Goal: Task Accomplishment & Management: Manage account settings

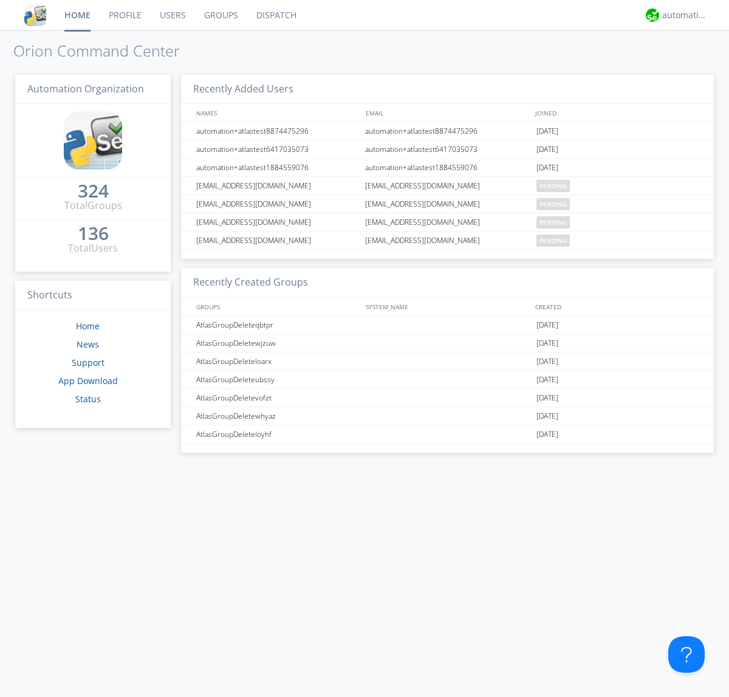
click at [172, 15] on link "Users" at bounding box center [173, 15] width 44 height 30
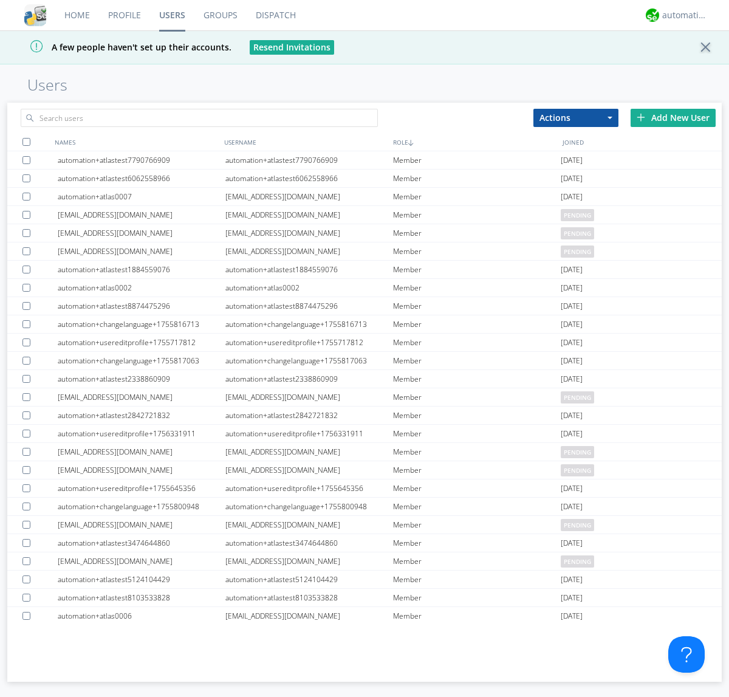
click at [673, 117] on div "Add New User" at bounding box center [673, 118] width 85 height 18
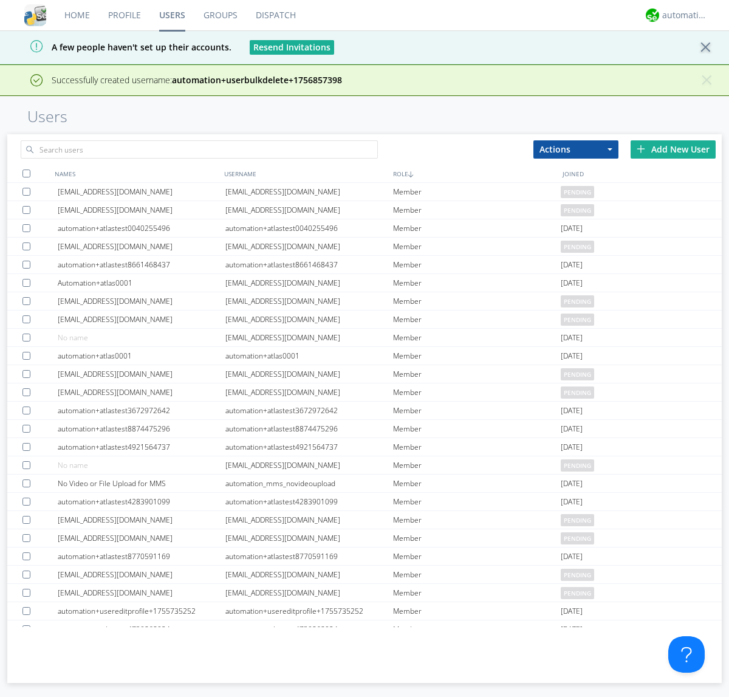
click at [673, 149] on div "Add New User" at bounding box center [673, 149] width 85 height 18
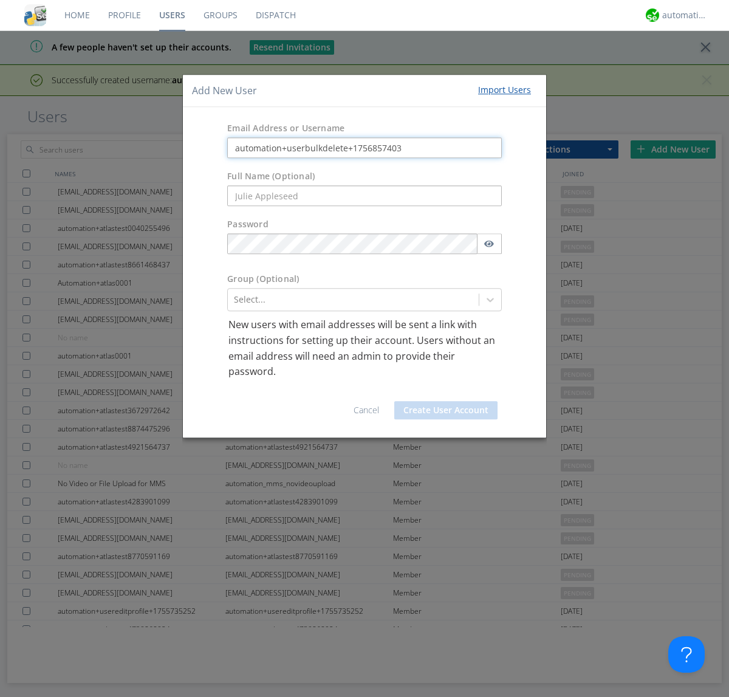
type input "automation+userbulkdelete+1756857403"
click at [446, 409] on button "Create User Account" at bounding box center [445, 410] width 103 height 18
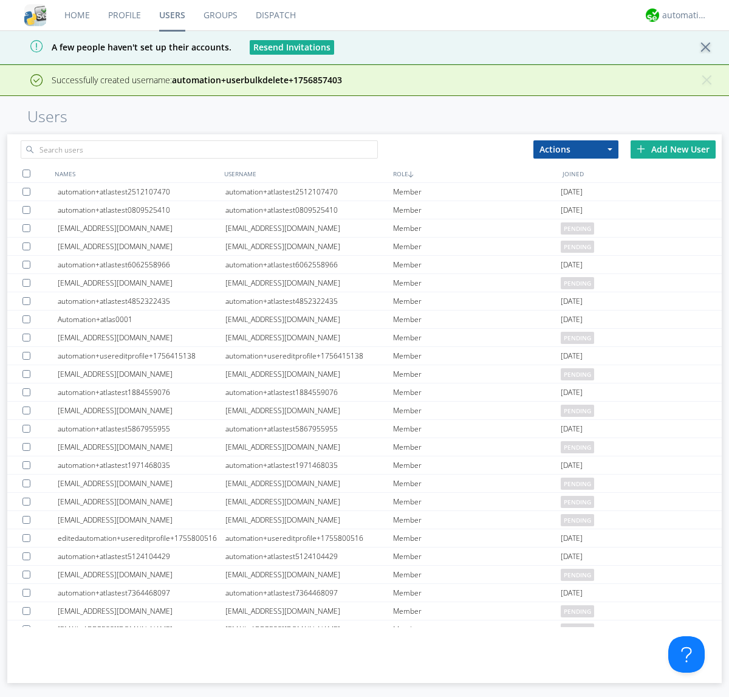
click at [673, 149] on div "Add New User" at bounding box center [673, 149] width 85 height 18
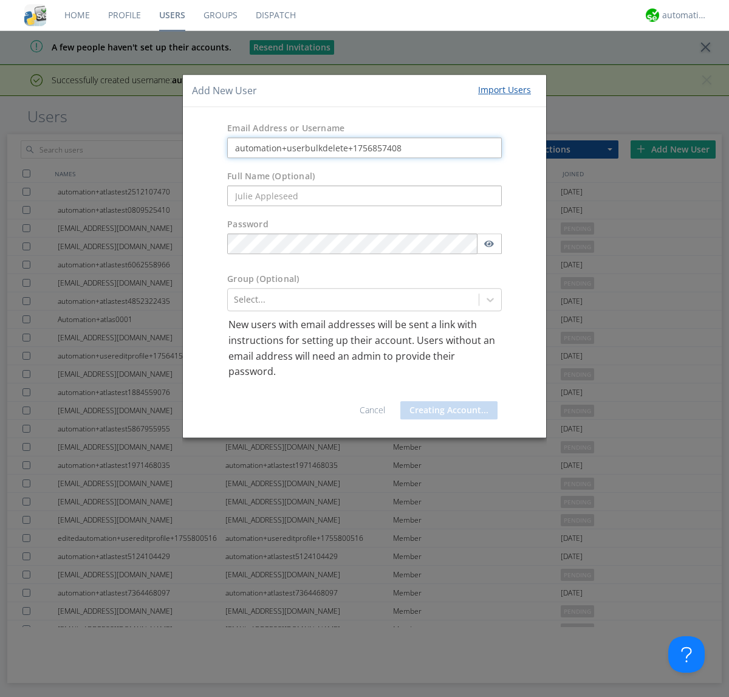
type input "automation+userbulkdelete+1756857408"
click at [446, 409] on button "Creating Account..." at bounding box center [448, 410] width 97 height 18
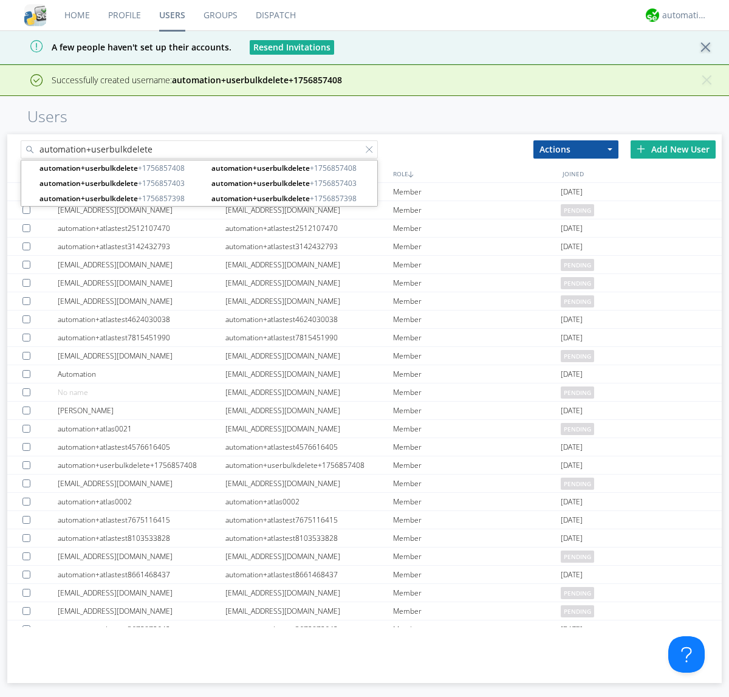
type input "automation+userbulkdelete"
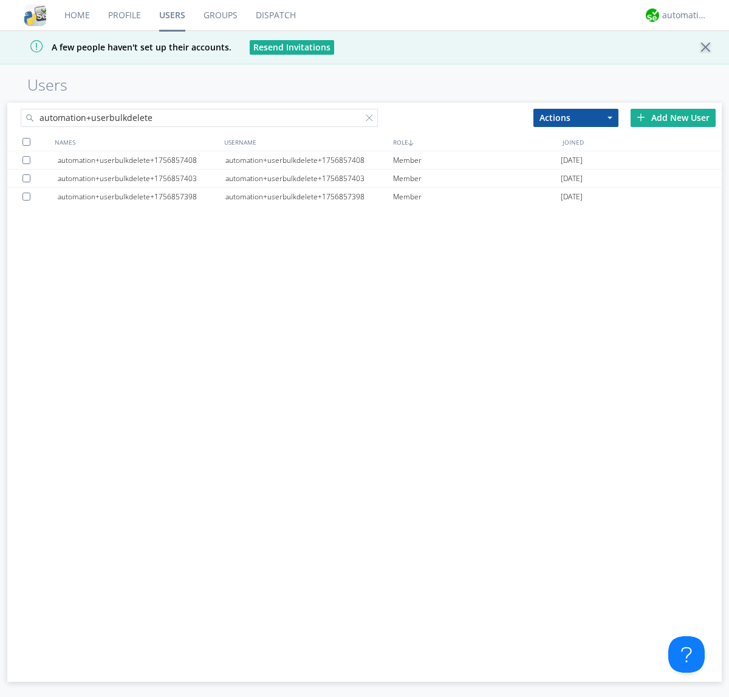
click at [26, 142] on div at bounding box center [26, 142] width 8 height 8
click at [576, 117] on button "Actions" at bounding box center [575, 118] width 85 height 18
click at [0, 0] on link "Delete User" at bounding box center [0, 0] width 0 height 0
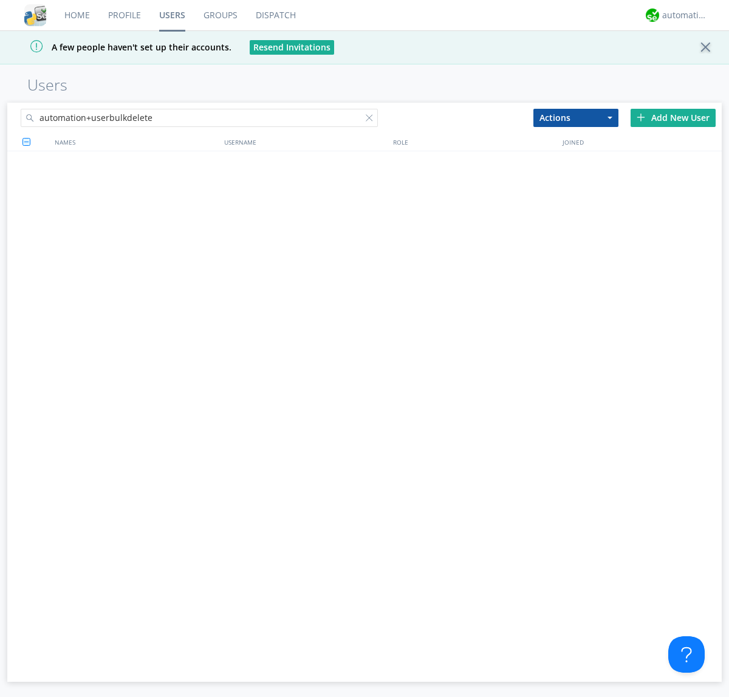
click at [372, 120] on div at bounding box center [372, 120] width 12 height 12
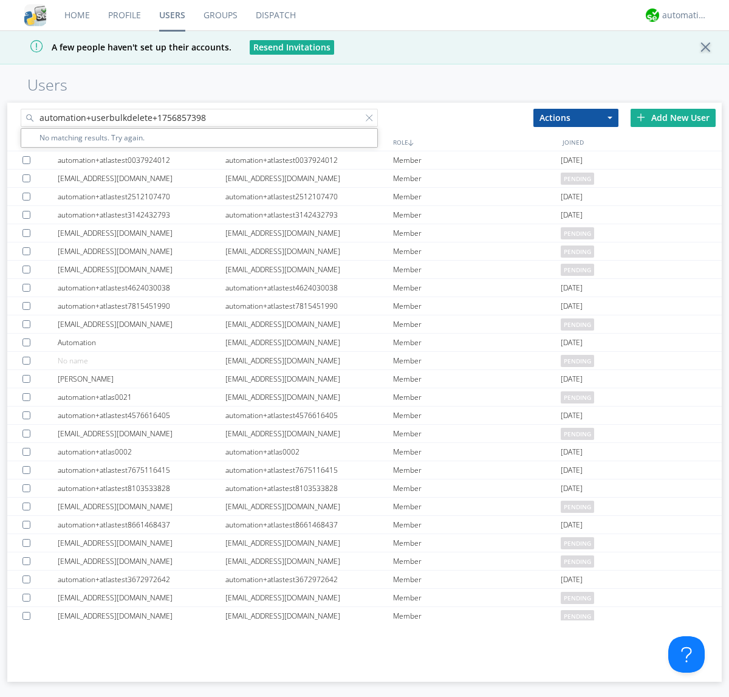
type input "automation+userbulkdelete+1756857398"
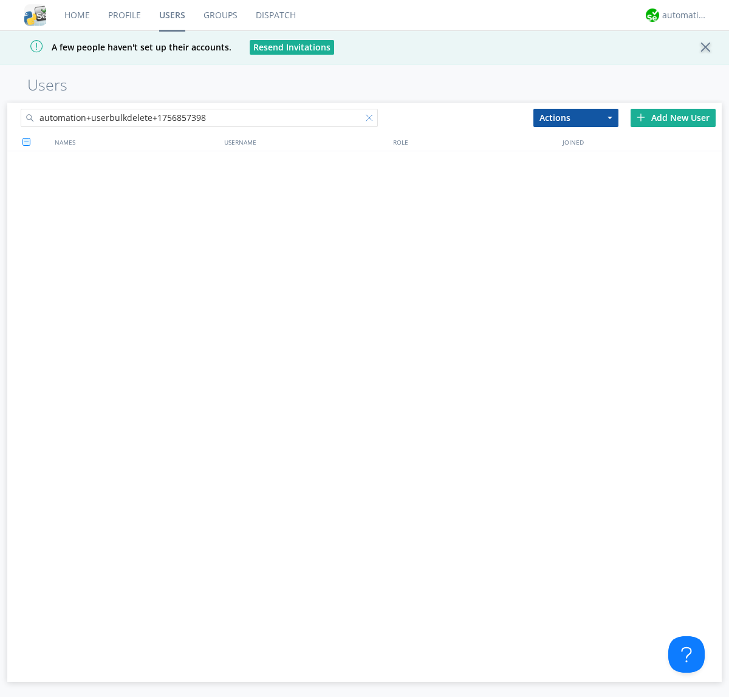
click at [372, 120] on div at bounding box center [372, 120] width 12 height 12
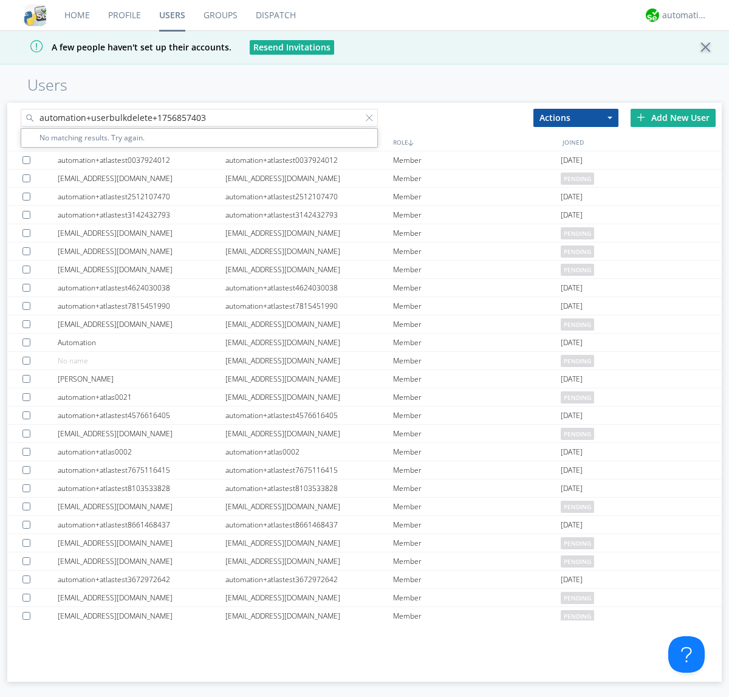
type input "automation+userbulkdelete+1756857403"
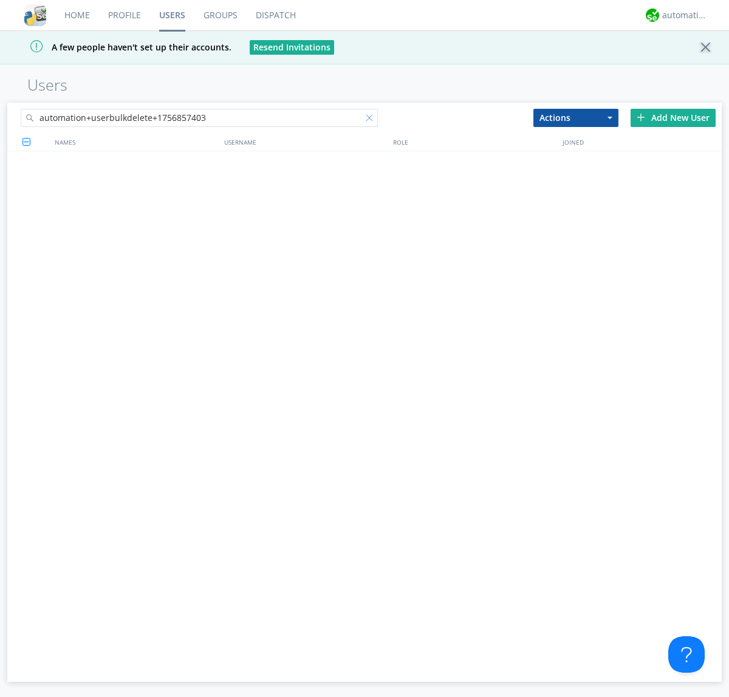
click at [372, 120] on div at bounding box center [372, 120] width 12 height 12
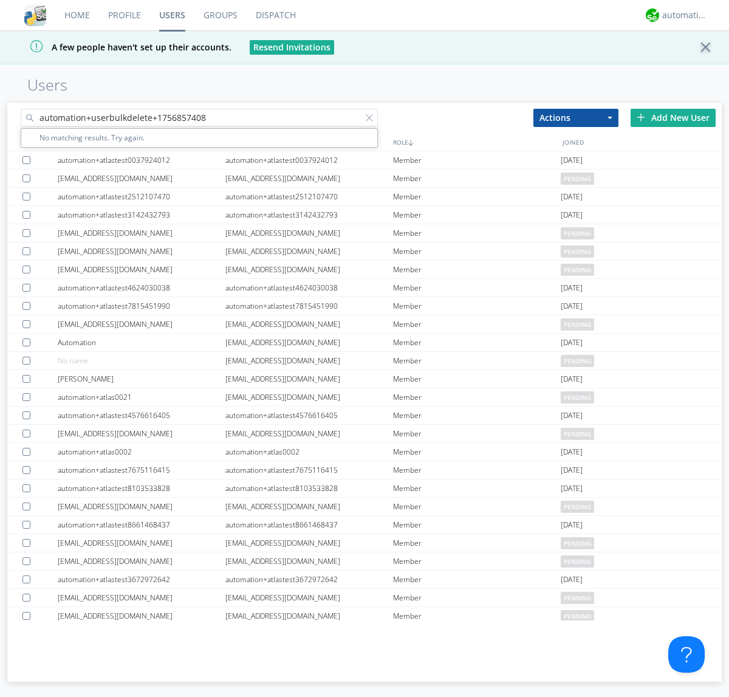
type input "automation+userbulkdelete+1756857408"
